Goal: Information Seeking & Learning: Understand process/instructions

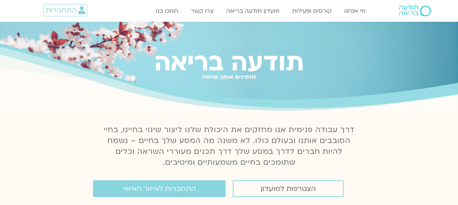
click at [73, 10] on span "התחברות" at bounding box center [61, 10] width 31 height 8
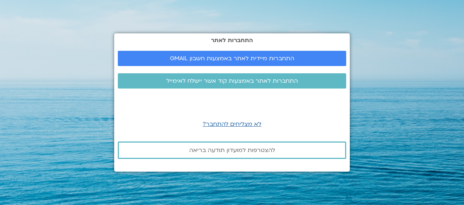
click at [229, 61] on span "התחברות מיידית לאתר באמצעות חשבון GMAIL" at bounding box center [232, 58] width 124 height 7
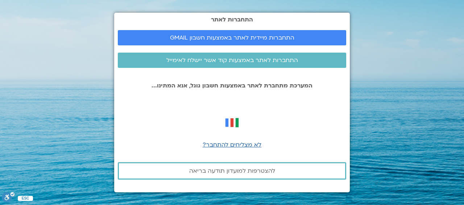
click at [276, 34] on span "התחברות מיידית לאתר באמצעות חשבון GMAIL" at bounding box center [232, 37] width 124 height 7
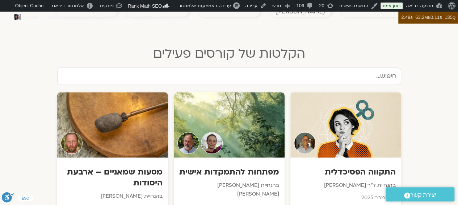
scroll to position [374, 0]
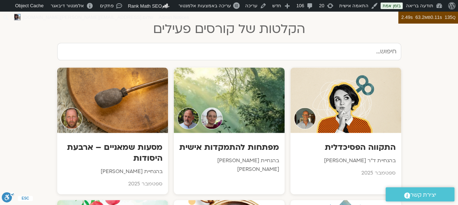
click at [342, 46] on input "text" at bounding box center [229, 51] width 344 height 17
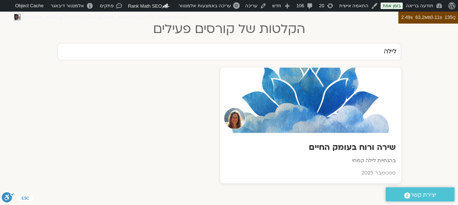
type input "לילה"
click at [352, 117] on div at bounding box center [310, 99] width 181 height 65
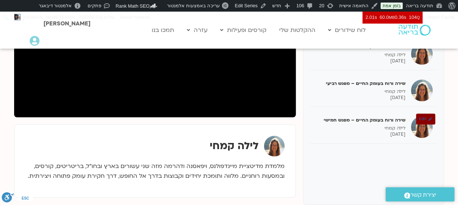
scroll to position [186, 0]
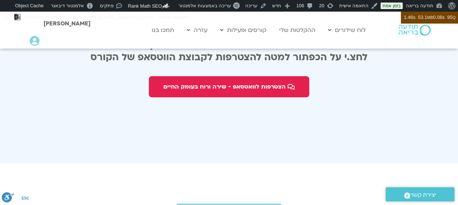
scroll to position [1464, 0]
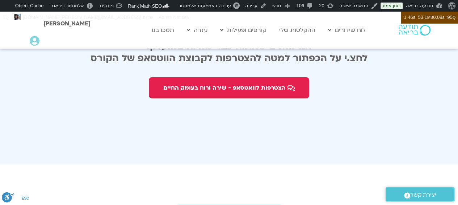
click at [35, 40] on icon at bounding box center [35, 41] width 10 height 10
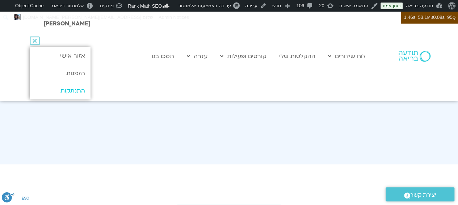
click at [78, 91] on link "התנתקות" at bounding box center [60, 90] width 60 height 17
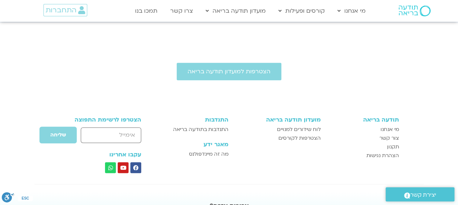
scroll to position [1605, 0]
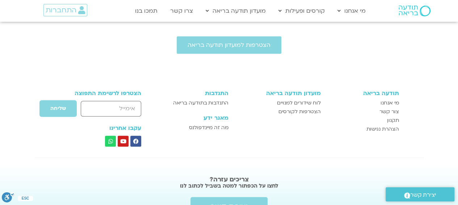
click at [393, 116] on span "תקנון" at bounding box center [393, 120] width 12 height 9
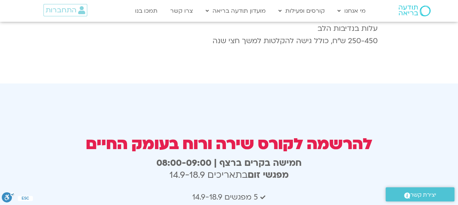
scroll to position [1274, 0]
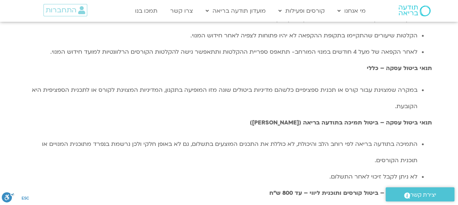
scroll to position [1686, 0]
